Goal: Information Seeking & Learning: Learn about a topic

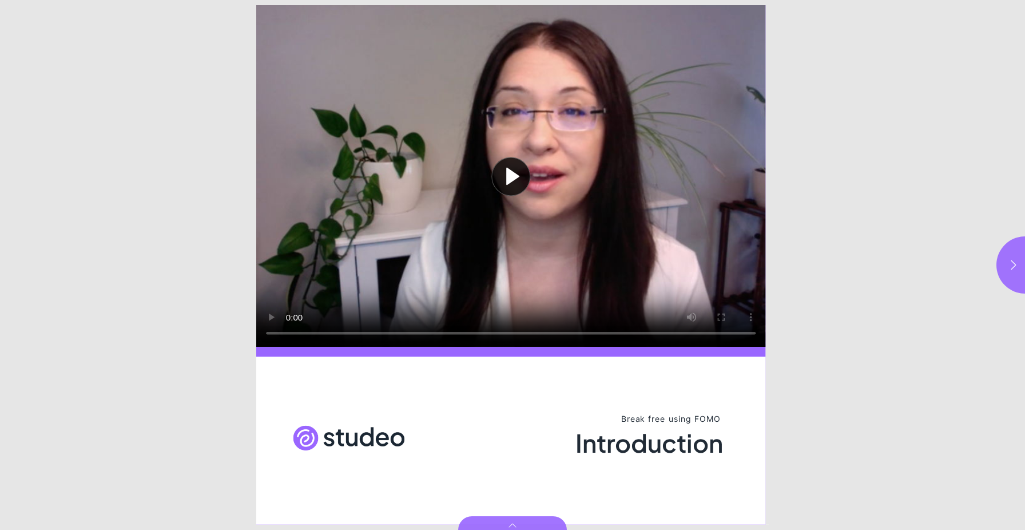
click at [516, 178] on button "Play video" at bounding box center [511, 176] width 510 height 342
click at [1020, 264] on button "button" at bounding box center [1025, 264] width 57 height 57
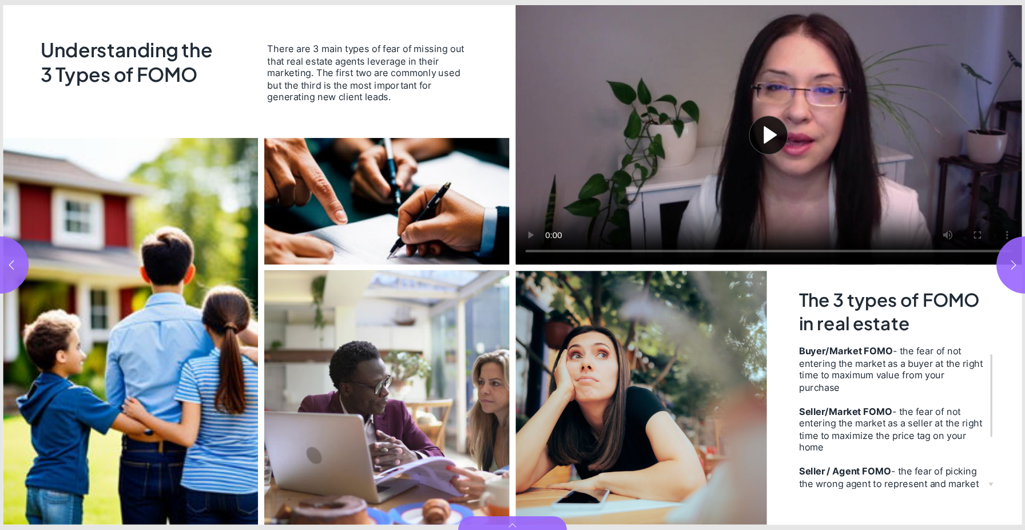
click at [772, 128] on button "Play video" at bounding box center [768, 134] width 506 height 259
click at [765, 112] on video "Video" at bounding box center [768, 134] width 506 height 259
click at [84, 0] on html "Introduction Understanding the 3 Types of FOMO There are 3 main types of fear o…" at bounding box center [512, 0] width 1025 height 0
click at [550, 249] on video "Video" at bounding box center [768, 134] width 506 height 259
click at [1015, 259] on button "button" at bounding box center [1025, 264] width 57 height 57
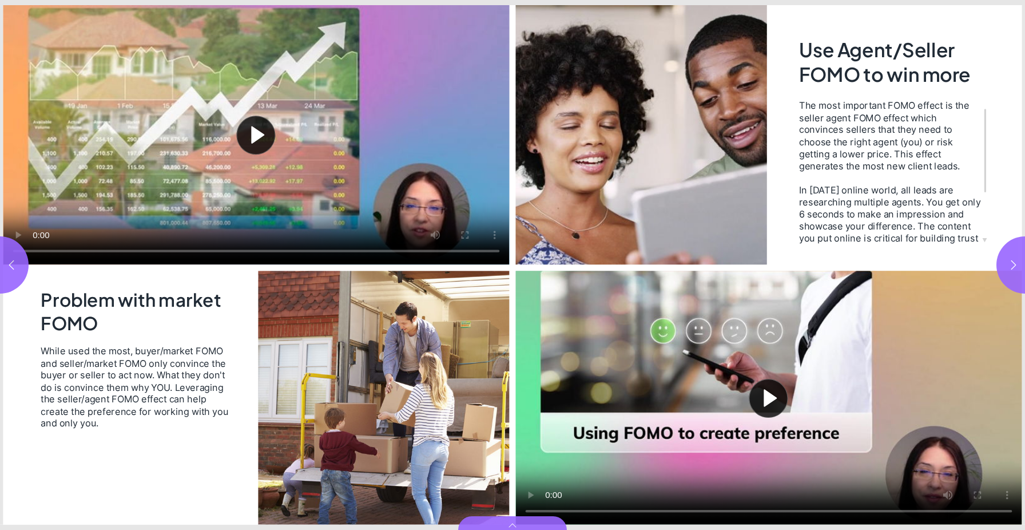
click at [597, 167] on video "Page 5" at bounding box center [640, 134] width 251 height 259
click at [257, 137] on button "Play video" at bounding box center [256, 134] width 506 height 259
click at [984, 239] on div "Page 5" at bounding box center [769, 264] width 513 height 519
click at [983, 239] on div "Page 5" at bounding box center [769, 264] width 513 height 519
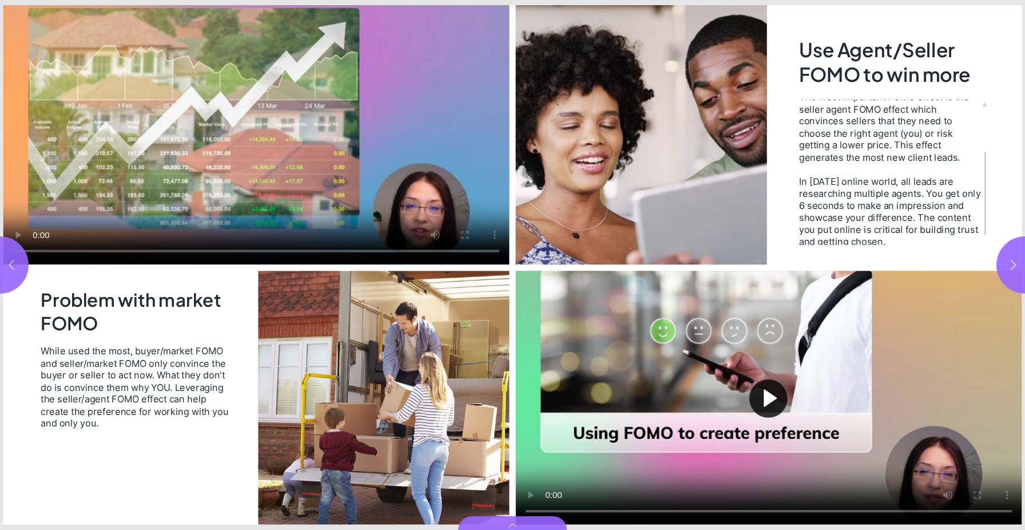
scroll to position [7, 0]
click at [767, 400] on button "Play video" at bounding box center [768, 398] width 506 height 254
click at [1020, 264] on button "button" at bounding box center [1025, 264] width 57 height 57
type input "*"
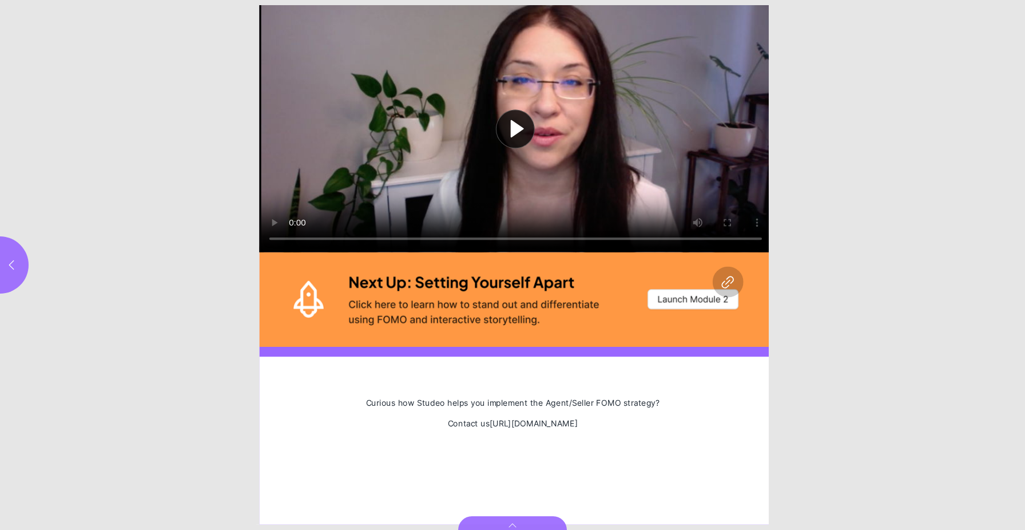
click at [515, 124] on button "Play video" at bounding box center [515, 128] width 513 height 247
click at [672, 298] on div "Page 6" at bounding box center [515, 299] width 513 height 94
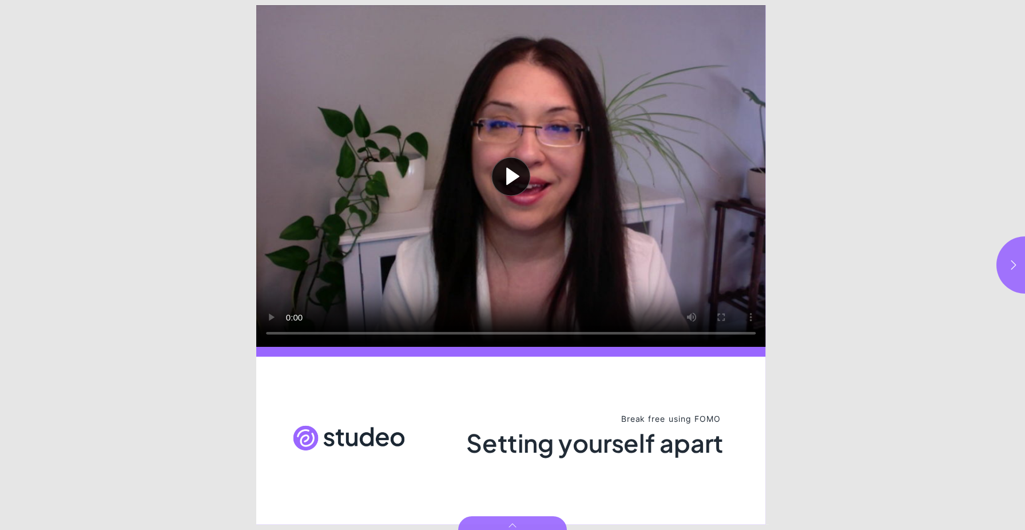
click at [509, 174] on button "Play video" at bounding box center [511, 176] width 510 height 342
click at [1011, 259] on button "button" at bounding box center [1025, 264] width 57 height 57
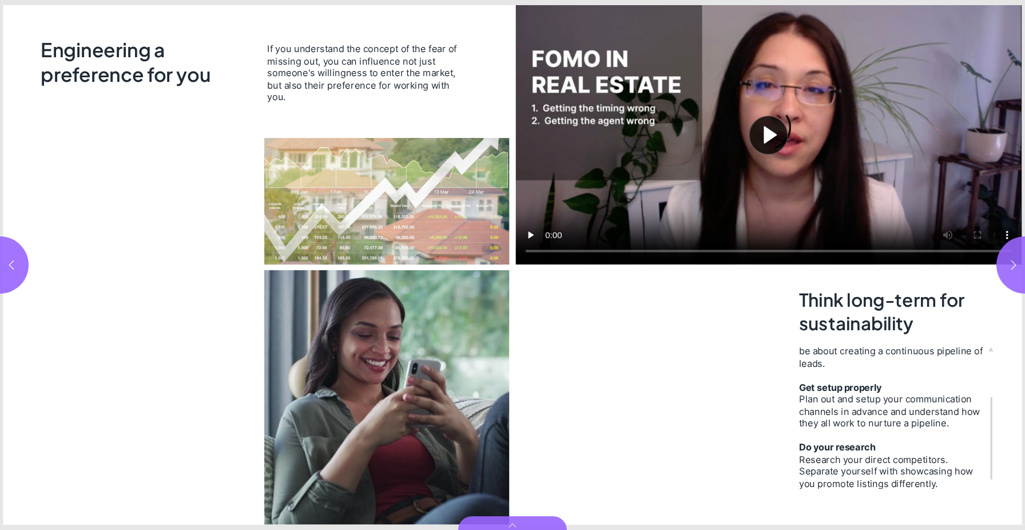
scroll to position [19, 0]
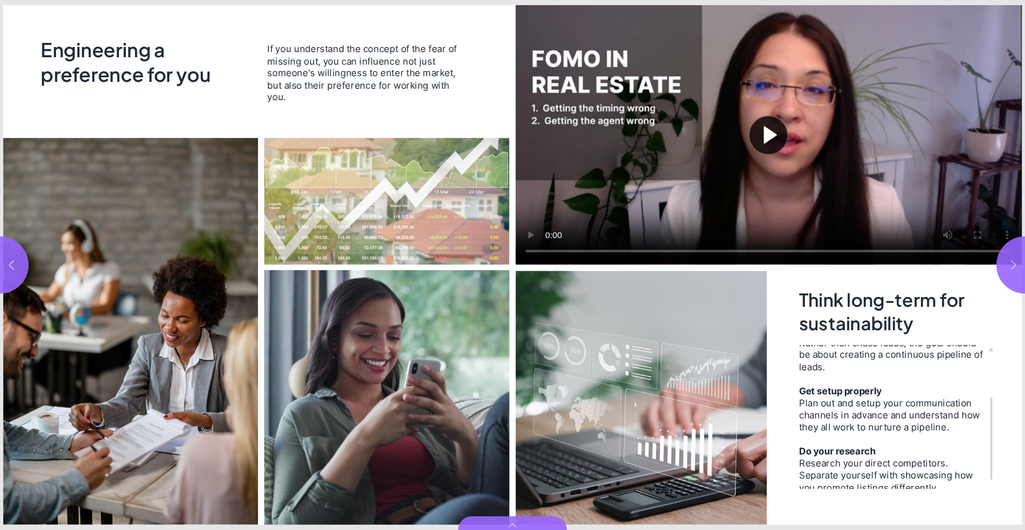
click at [1016, 265] on icon "button" at bounding box center [1014, 264] width 5 height 9
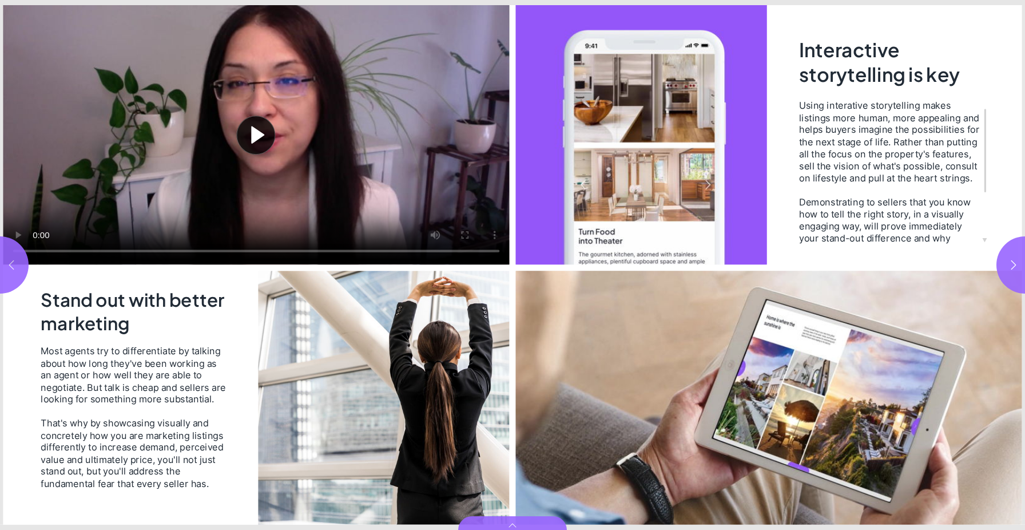
click at [15, 253] on button "button" at bounding box center [-1, 264] width 57 height 57
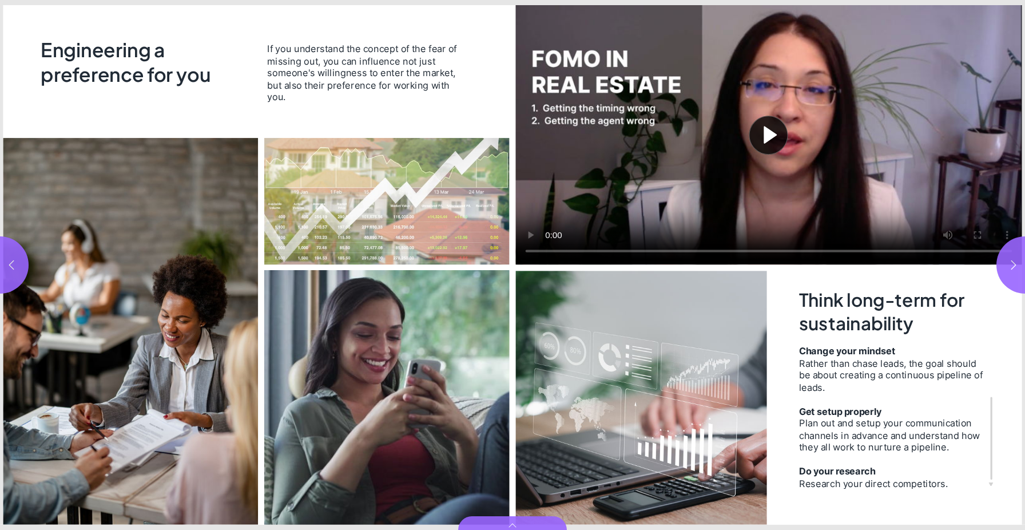
click at [771, 133] on button "Play video" at bounding box center [768, 134] width 506 height 259
click at [1012, 268] on icon "button" at bounding box center [1014, 264] width 5 height 9
type input "***"
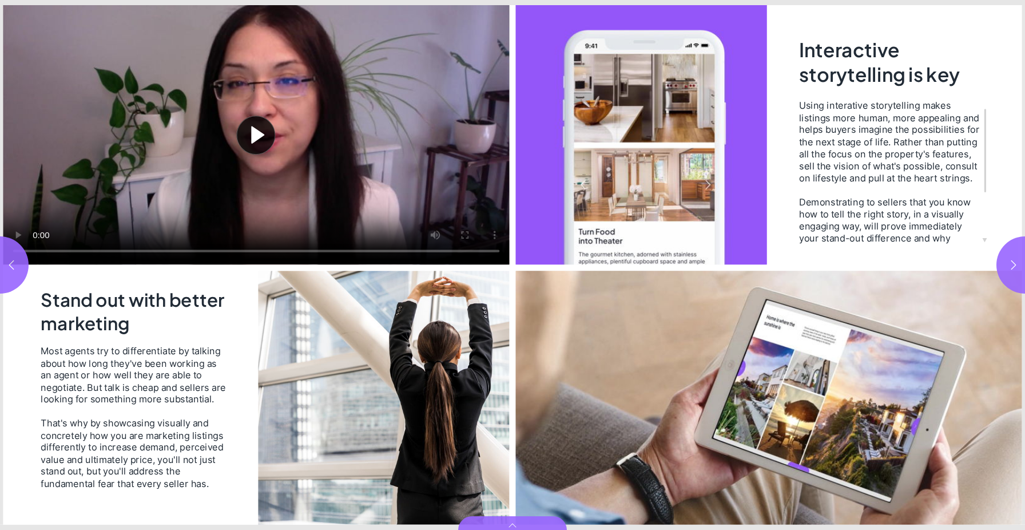
click at [256, 139] on button "Play video" at bounding box center [256, 134] width 506 height 259
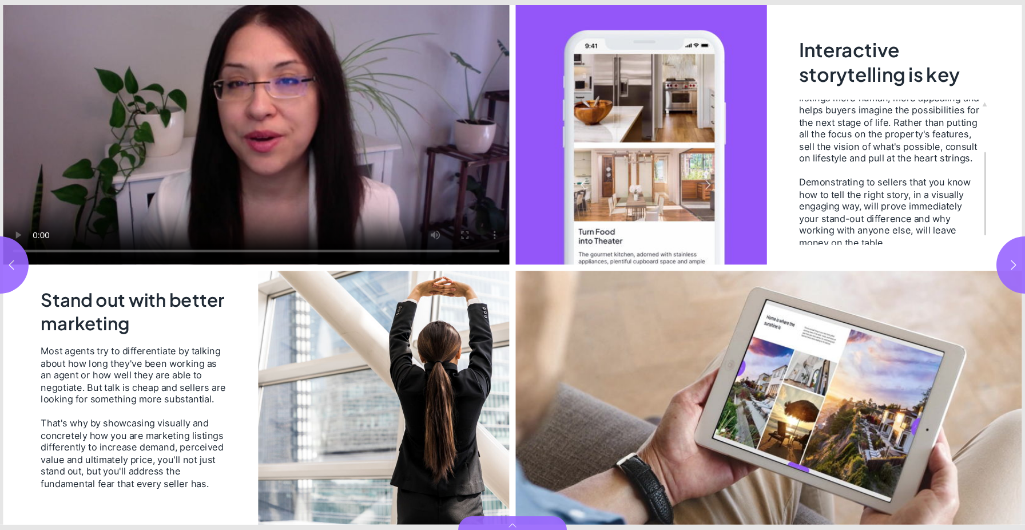
scroll to position [18, 0]
click at [295, 125] on video "Video" at bounding box center [256, 134] width 506 height 259
